Goal: Use online tool/utility: Utilize a website feature to perform a specific function

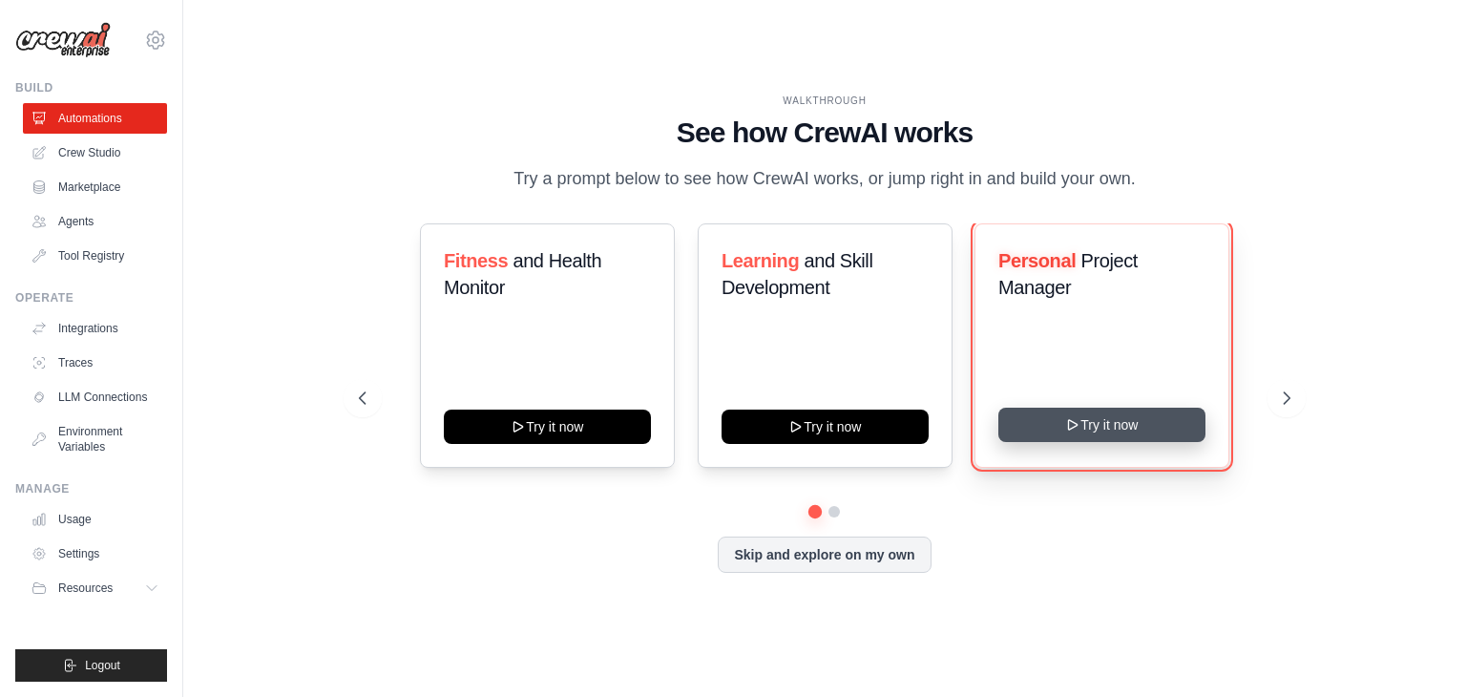
click at [1113, 428] on button "Try it now" at bounding box center [1101, 424] width 207 height 34
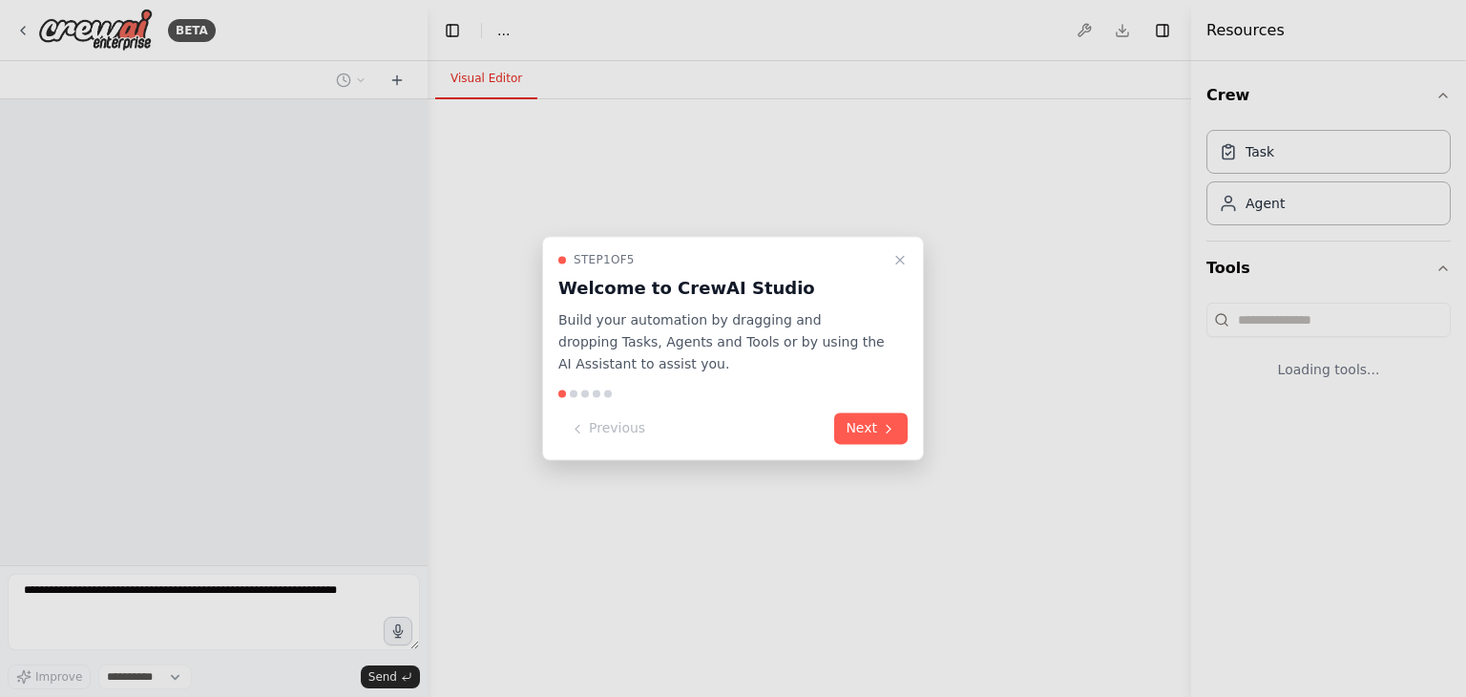
select select "****"
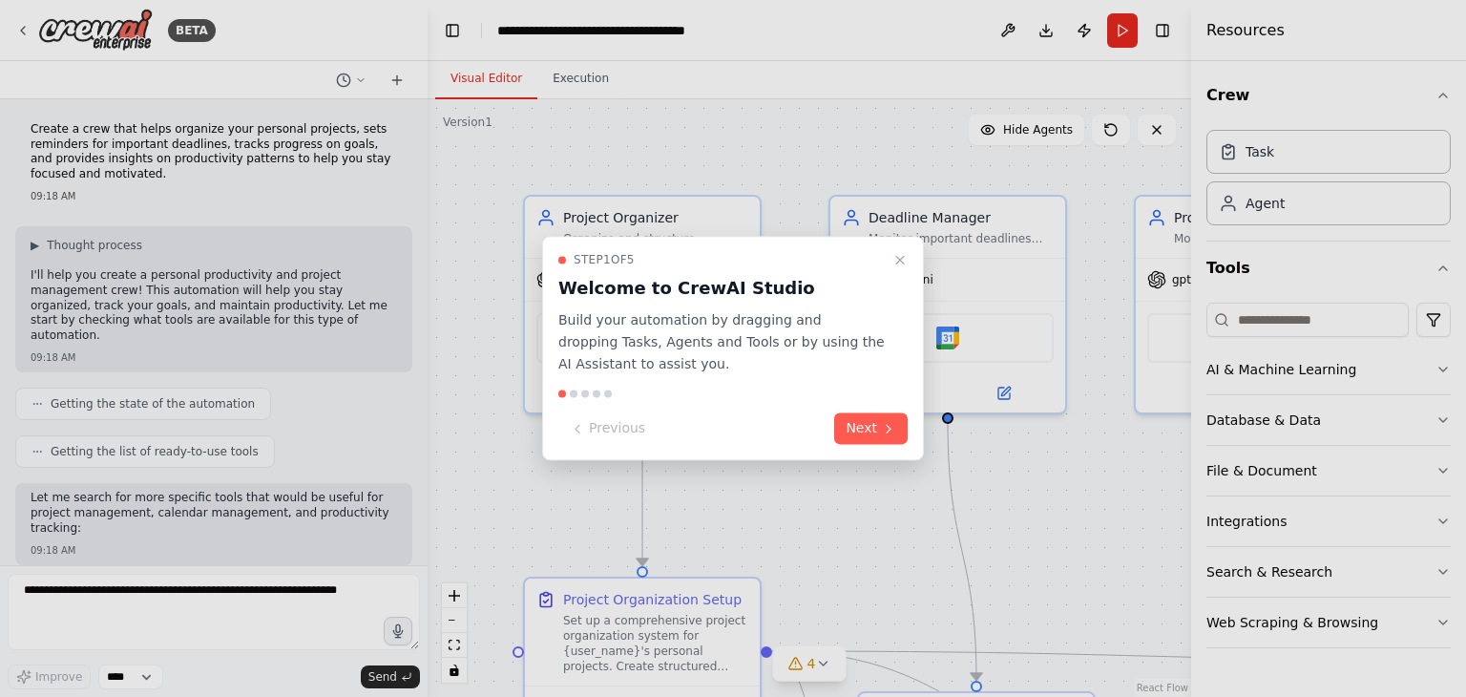
scroll to position [1688, 0]
